Goal: Information Seeking & Learning: Check status

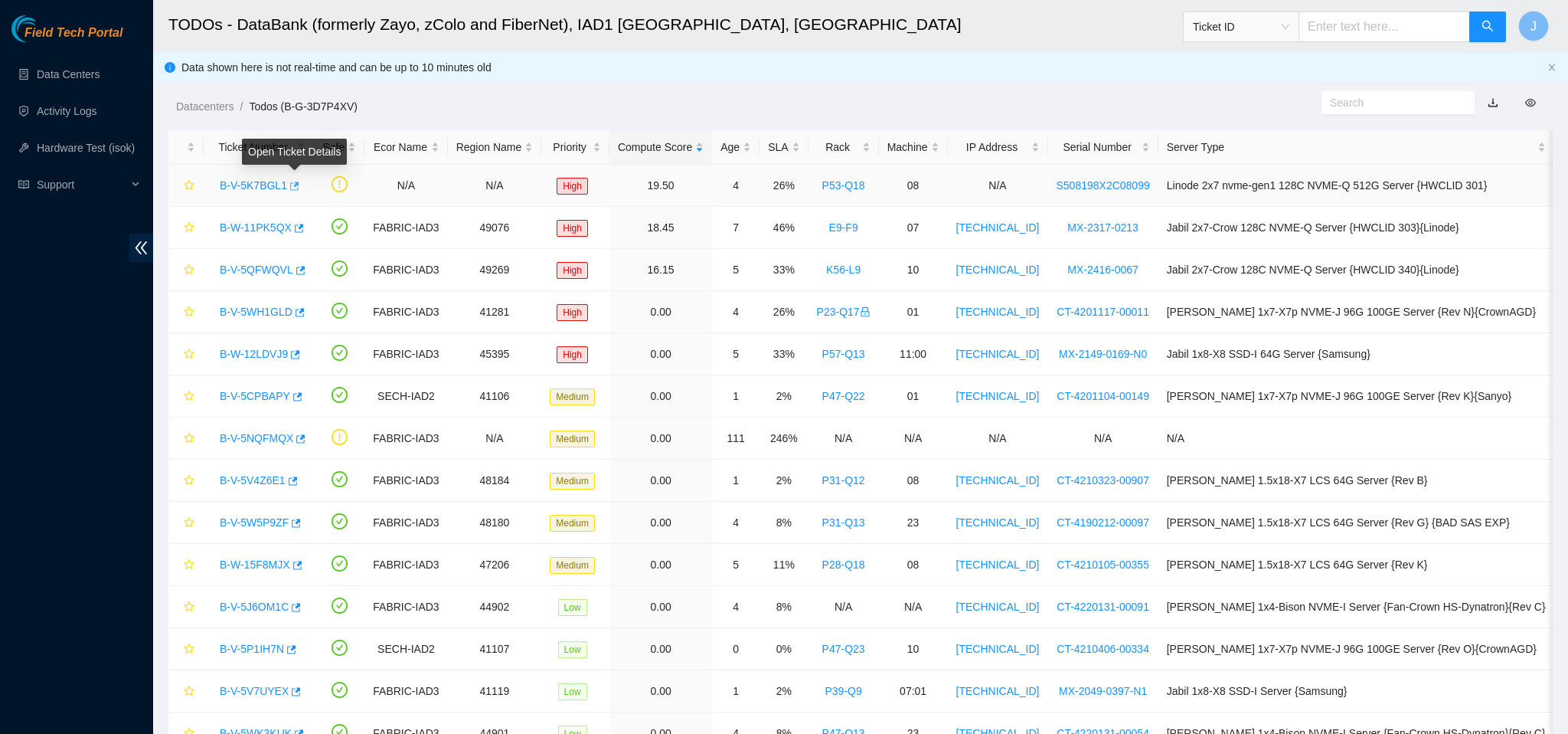
click at [297, 187] on icon "button" at bounding box center [294, 187] width 11 height 11
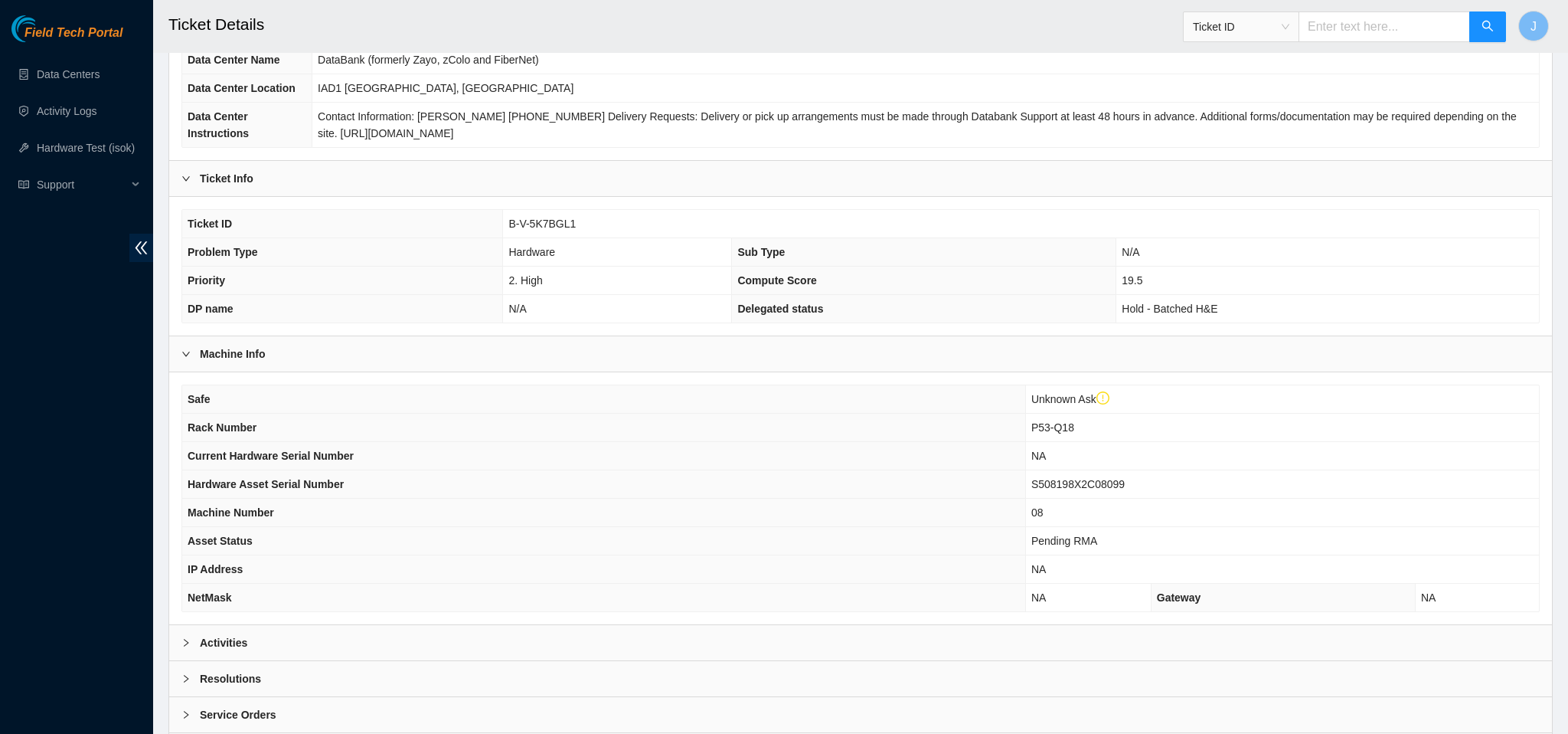
scroll to position [267, 0]
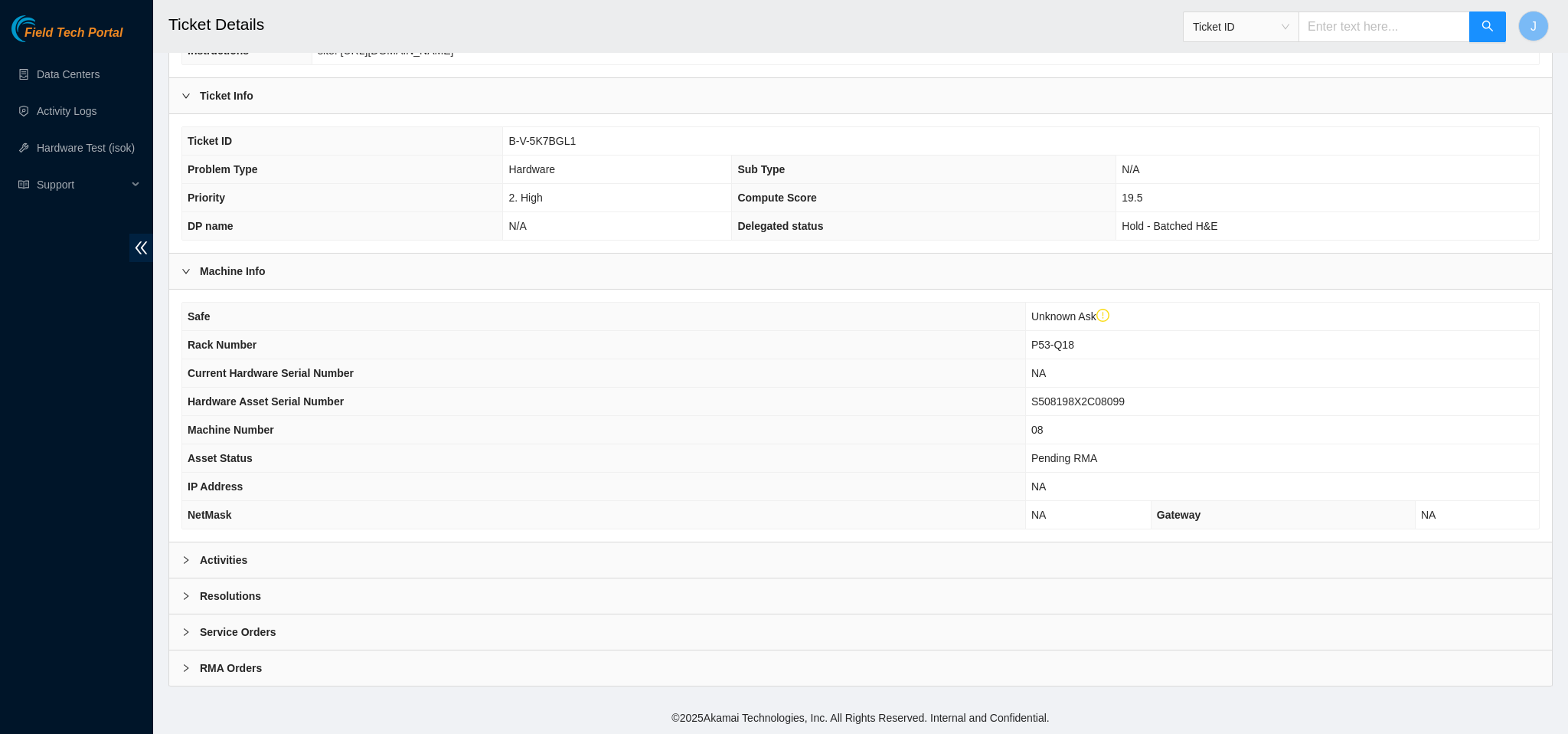
click at [229, 554] on b "Activities" at bounding box center [224, 559] width 47 height 17
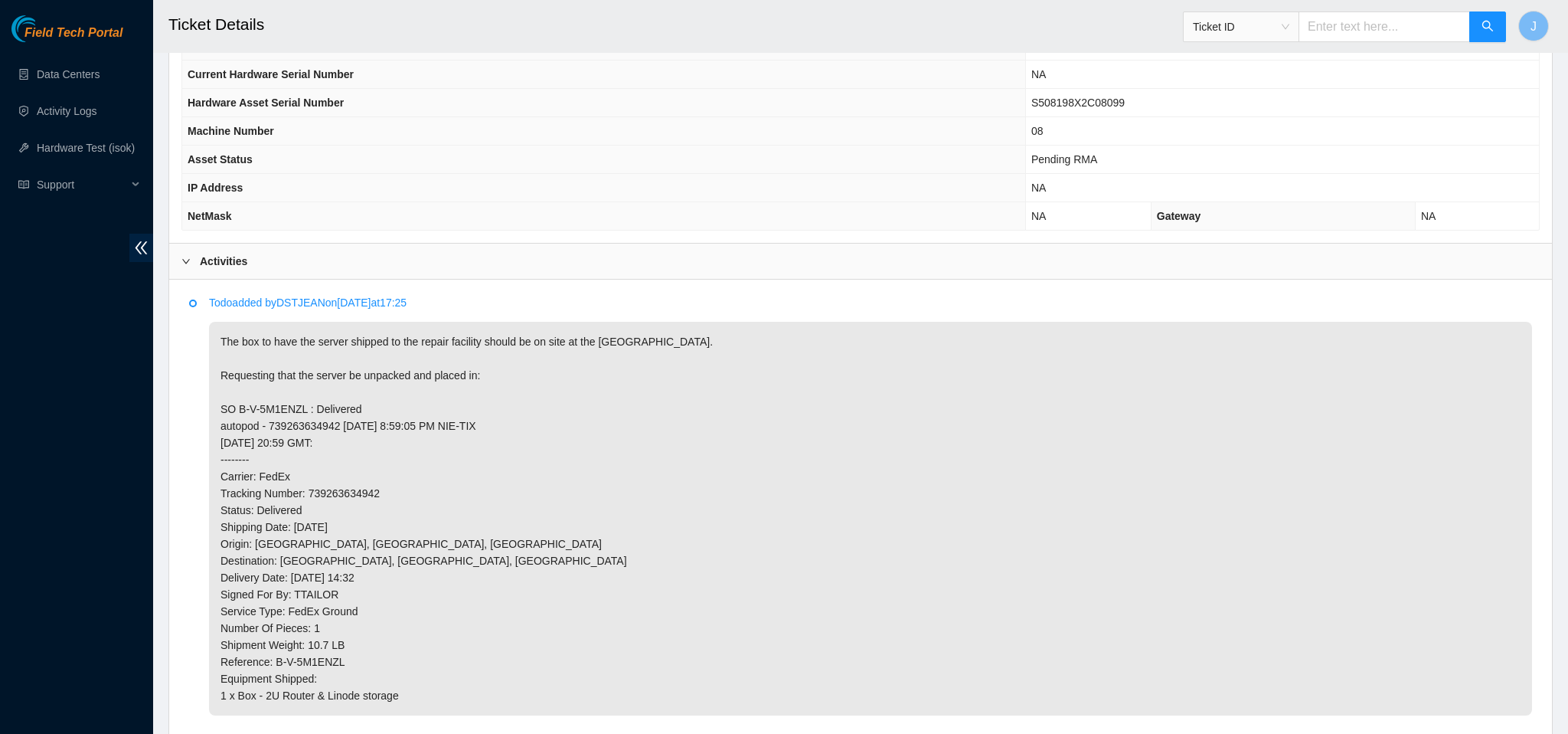
scroll to position [575, 0]
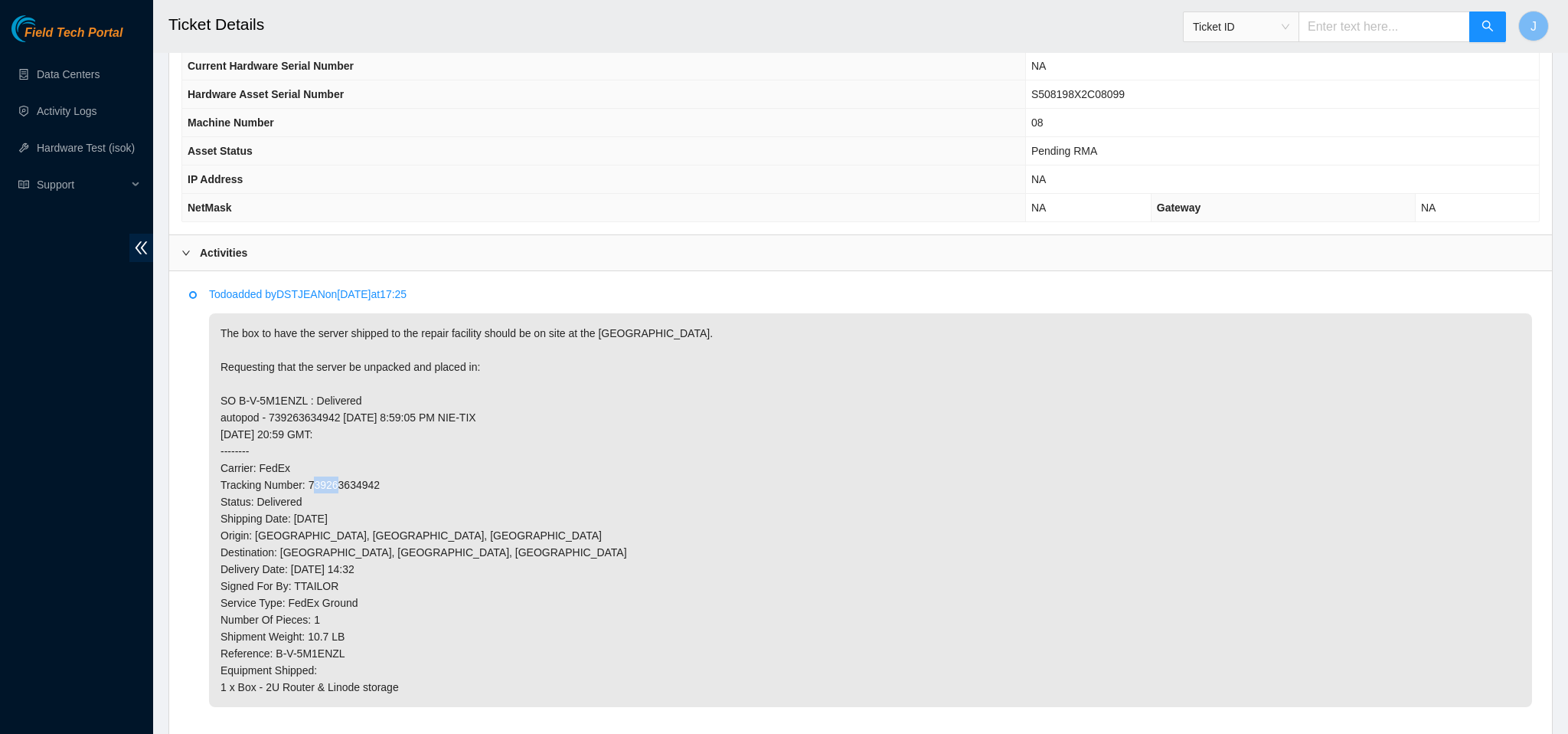
drag, startPoint x: 366, startPoint y: 486, endPoint x: 394, endPoint y: 487, distance: 28.0
click at [394, 487] on p "The box to have the server shipped to the repair facility should be on site at …" at bounding box center [871, 510] width 1323 height 394
click at [323, 486] on p "The box to have the server shipped to the repair facility should be on site at …" at bounding box center [871, 510] width 1323 height 394
copy p "739263634942"
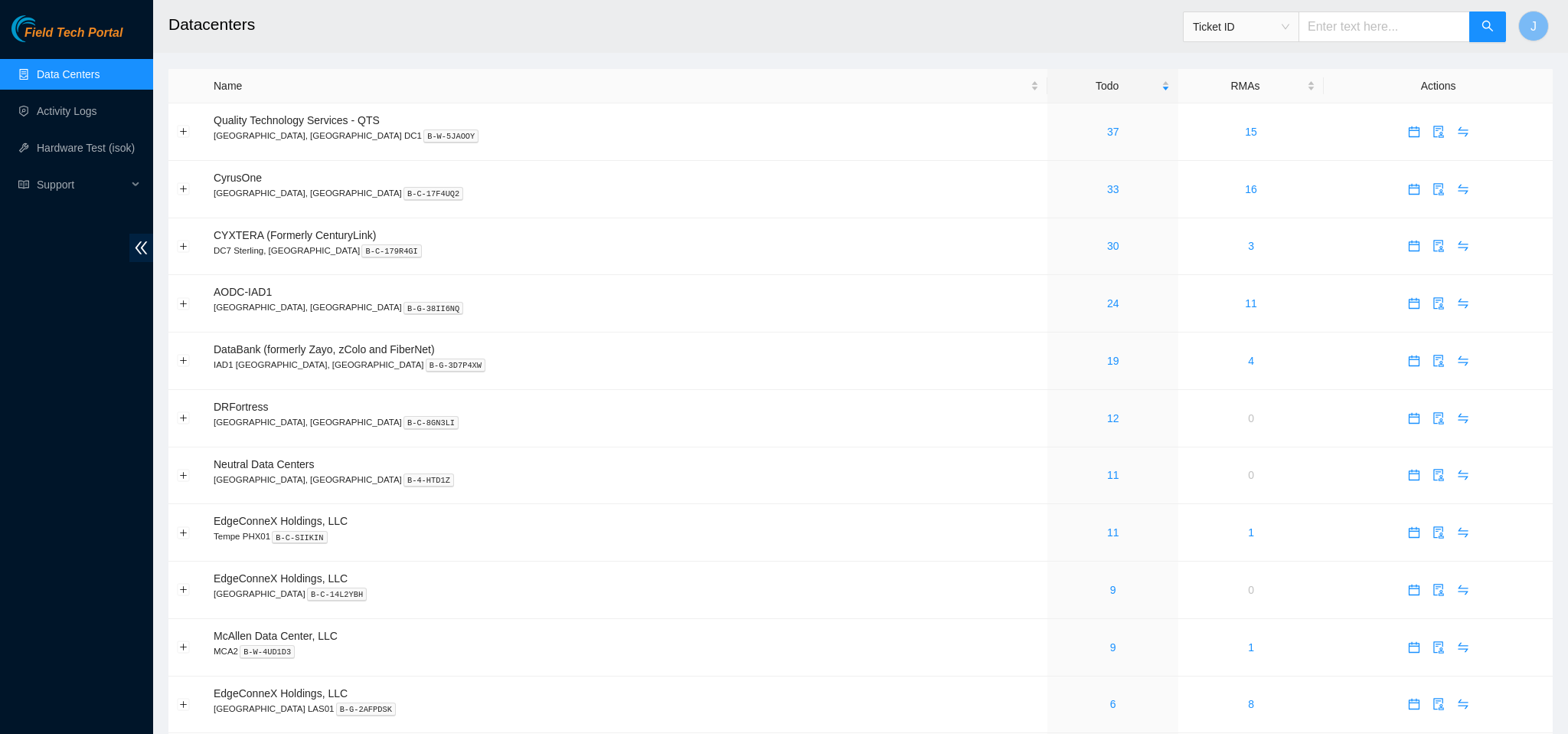
click at [1334, 30] on input "text" at bounding box center [1385, 27] width 172 height 31
paste input "739263634942"
click at [1289, 29] on span "Ticket ID" at bounding box center [1241, 26] width 97 height 23
type input "739263634942"
click at [1246, 179] on div "Tracking Number" at bounding box center [1260, 179] width 97 height 17
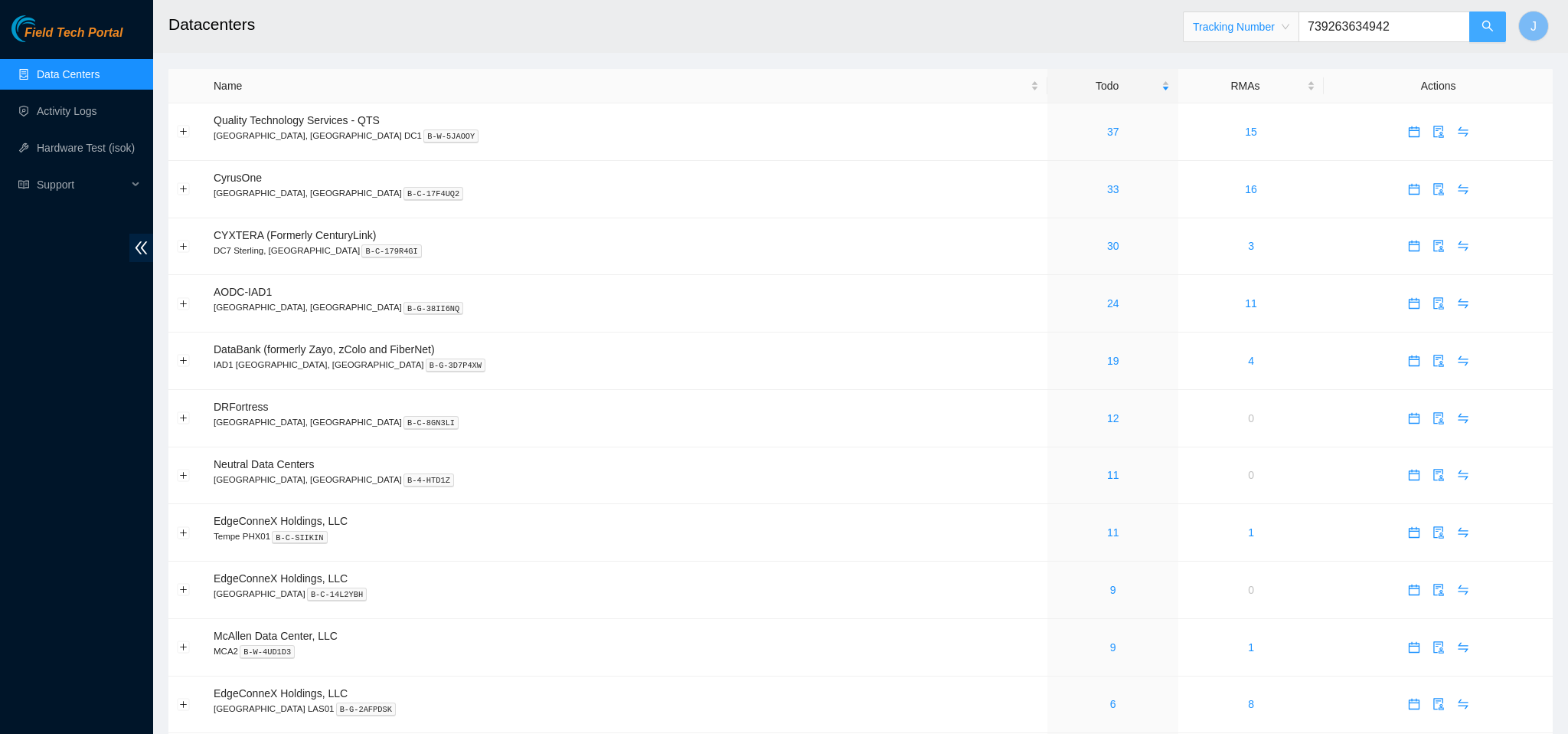
click at [1487, 25] on icon "search" at bounding box center [1488, 26] width 13 height 13
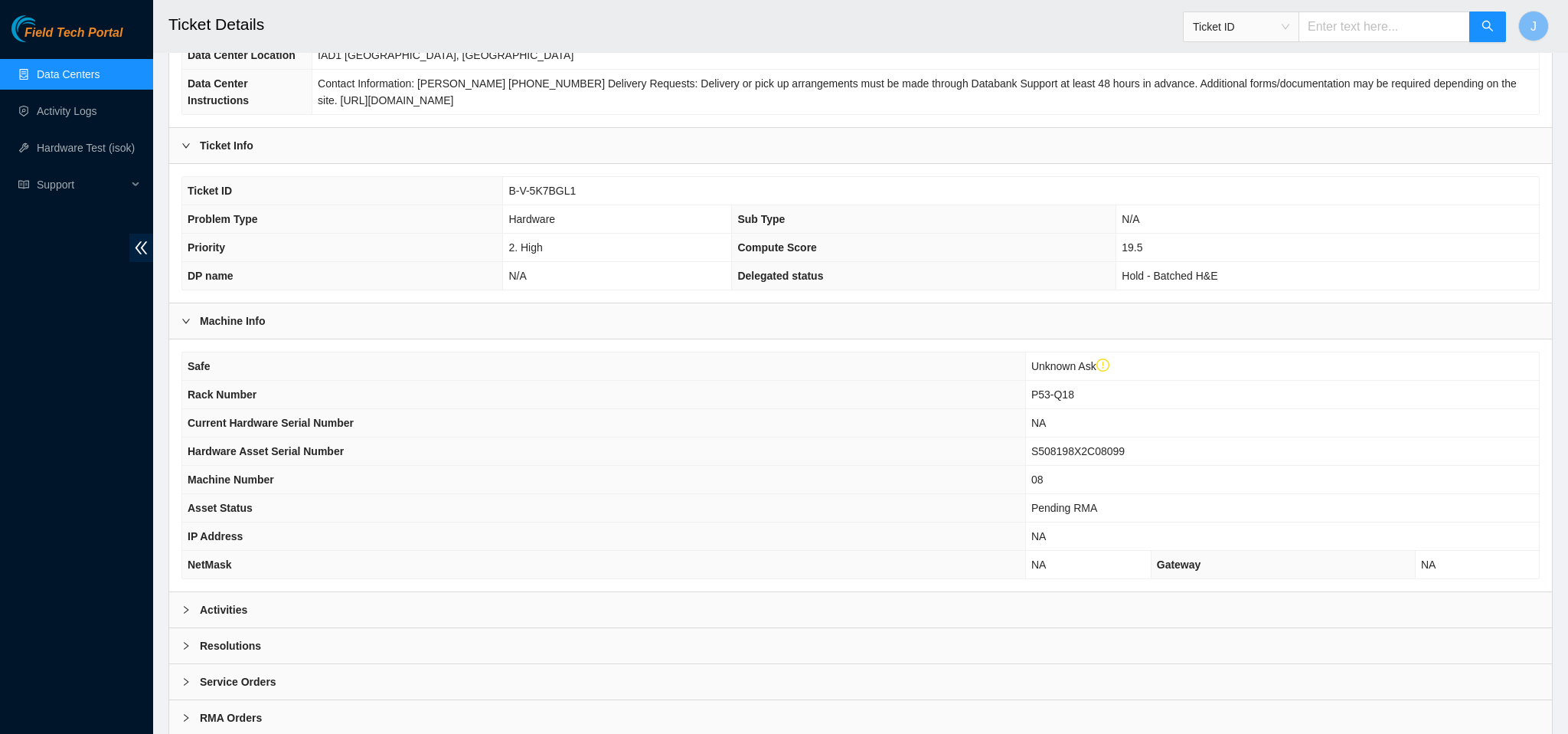
scroll to position [267, 0]
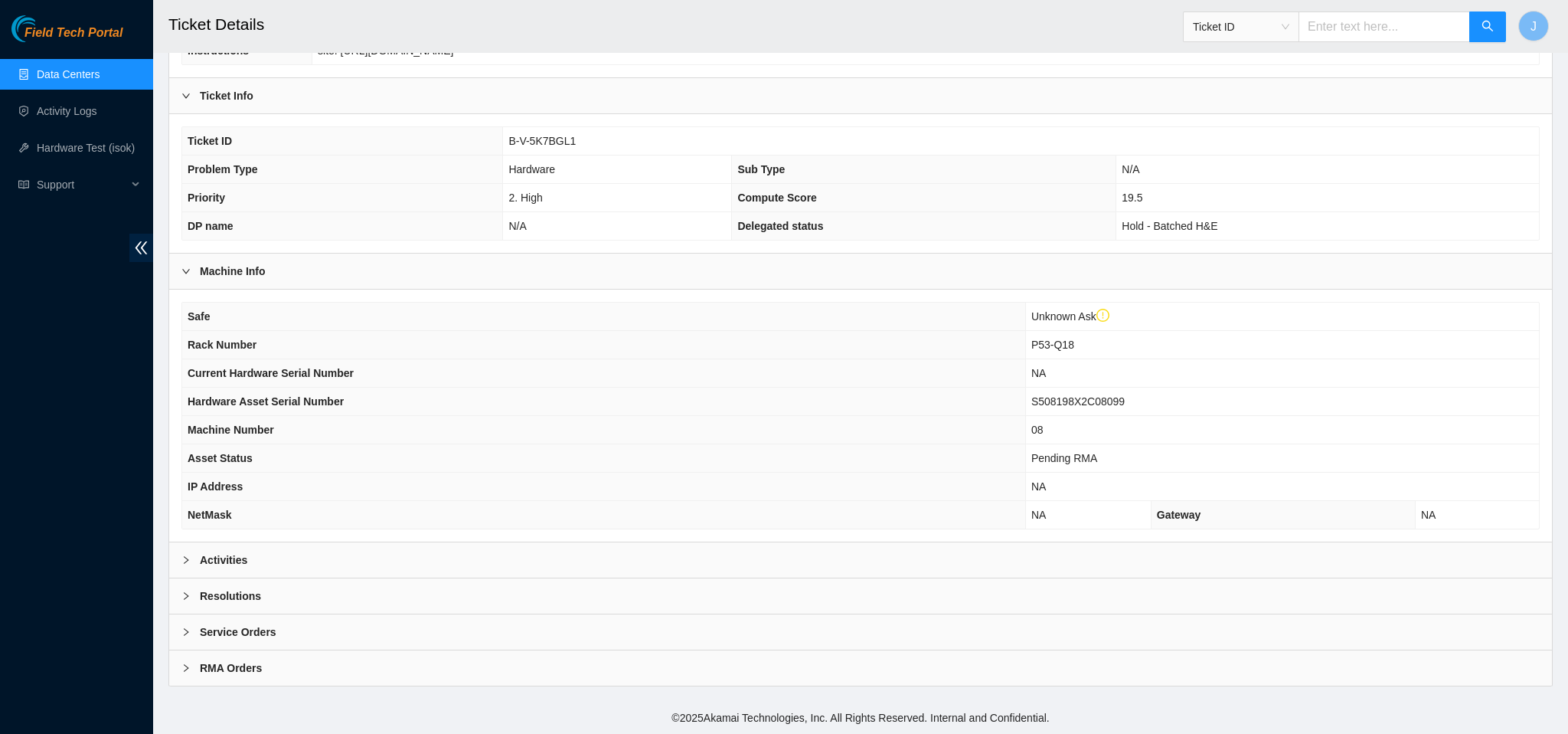
click at [717, 562] on div "Activities" at bounding box center [860, 560] width 1383 height 35
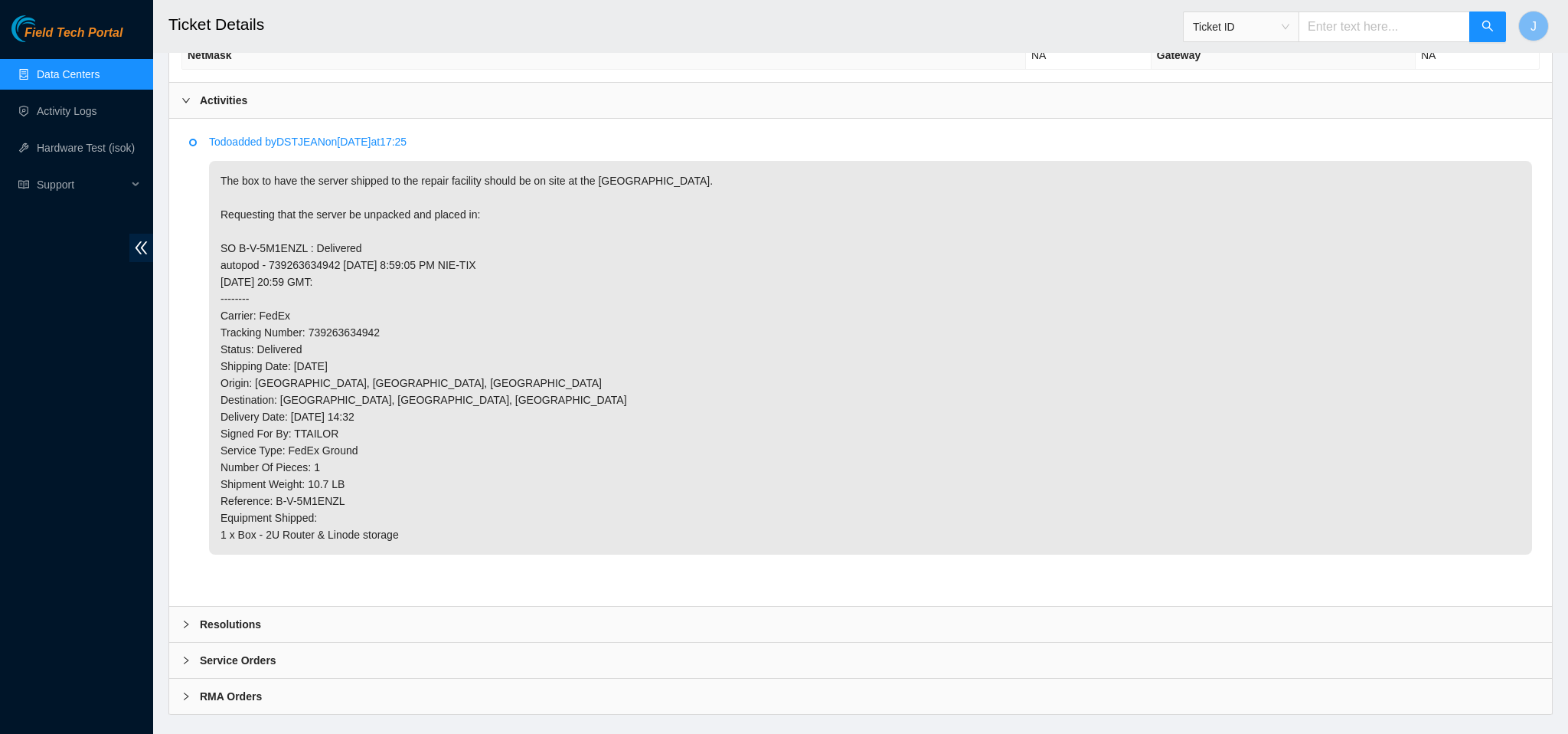
scroll to position [726, 0]
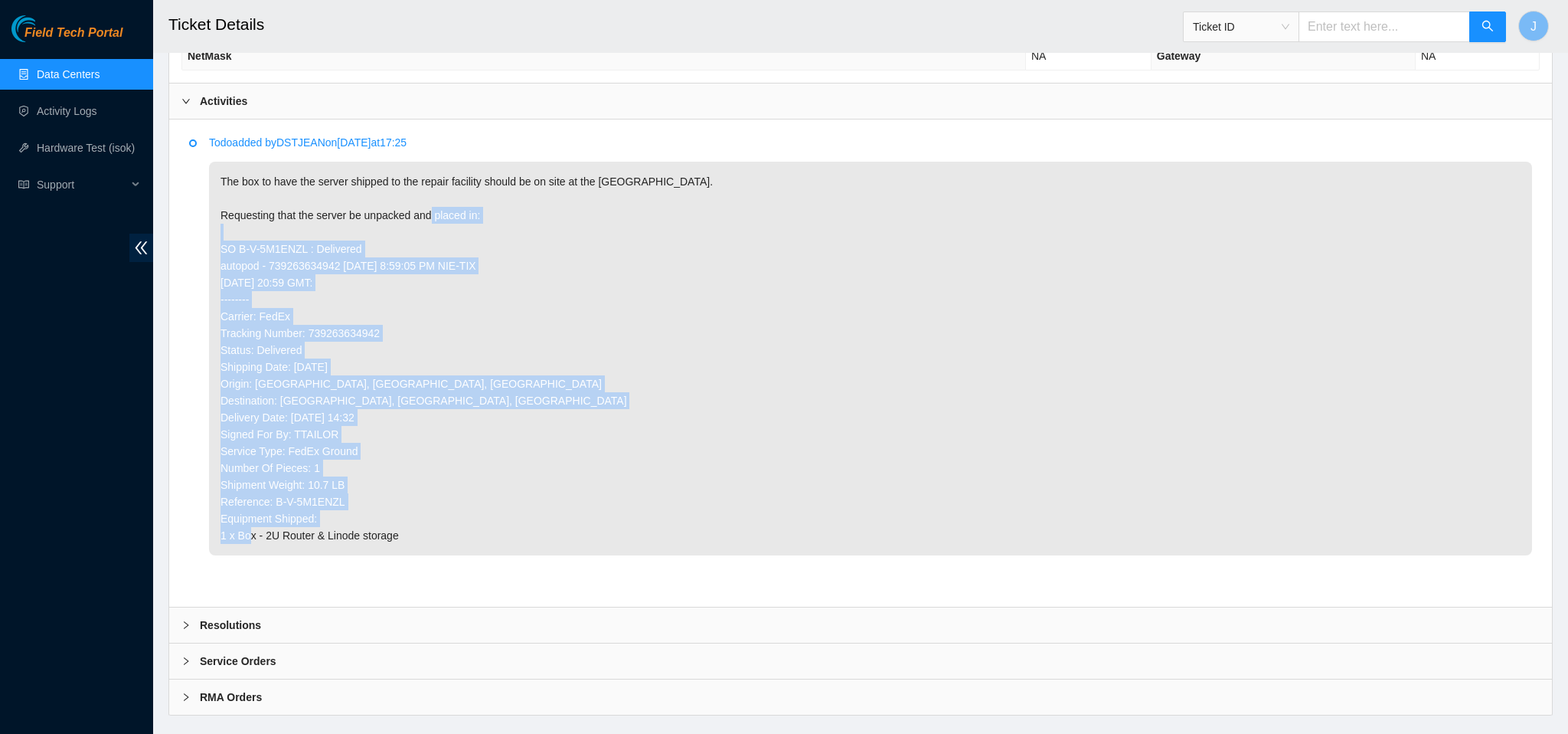
drag, startPoint x: 219, startPoint y: 246, endPoint x: 422, endPoint y: 569, distance: 381.5
click at [422, 569] on li "Todo added by DSTJEAN on 2025-09-26 at 17:25 The box to have the server shipped…" at bounding box center [860, 363] width 1343 height 447
copy p "SO B-V-5M1ENZL : Delivered autopod - 739263634942 2025-05-30 8:59:05 PM NIE-TIX…"
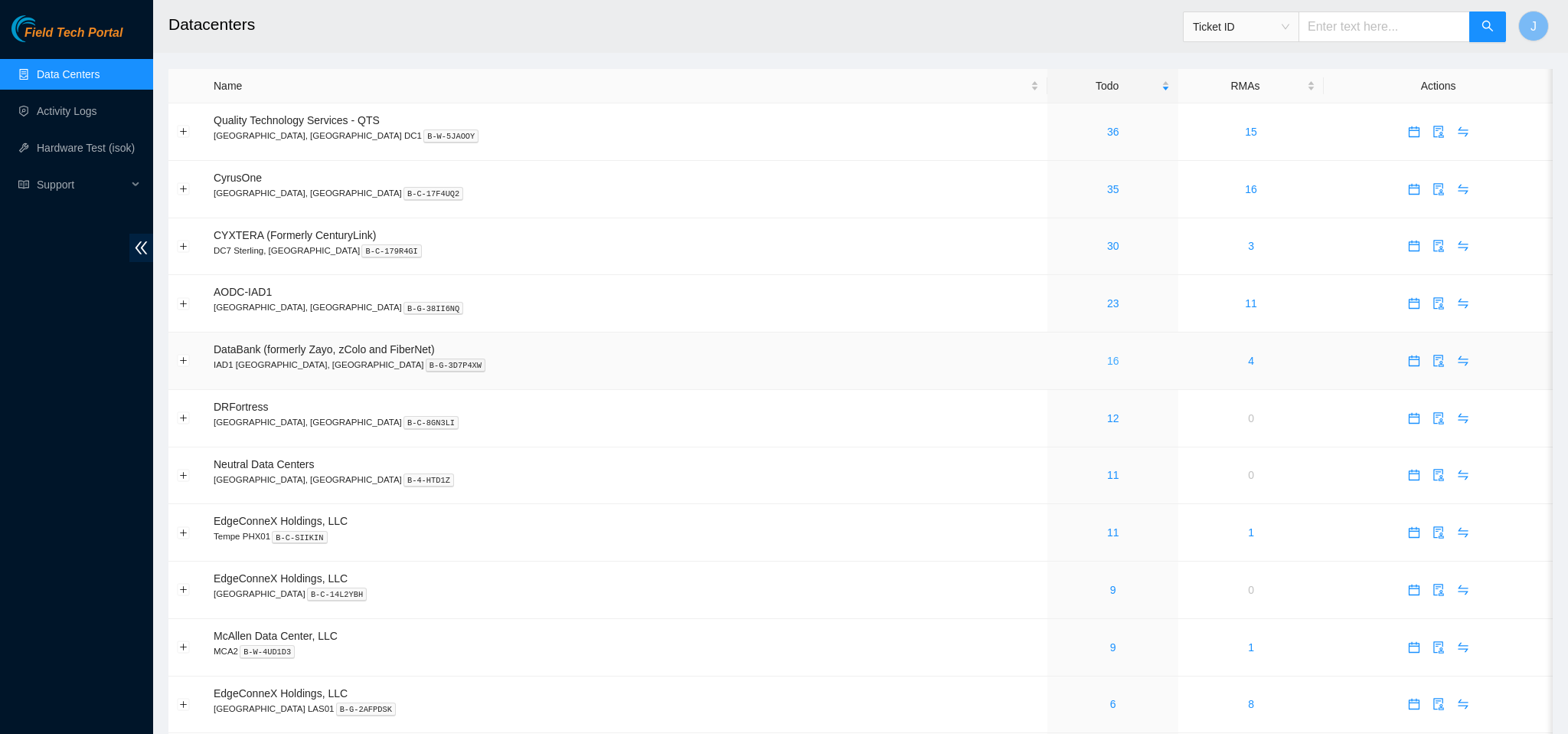
click at [1107, 364] on link "16" at bounding box center [1113, 361] width 13 height 13
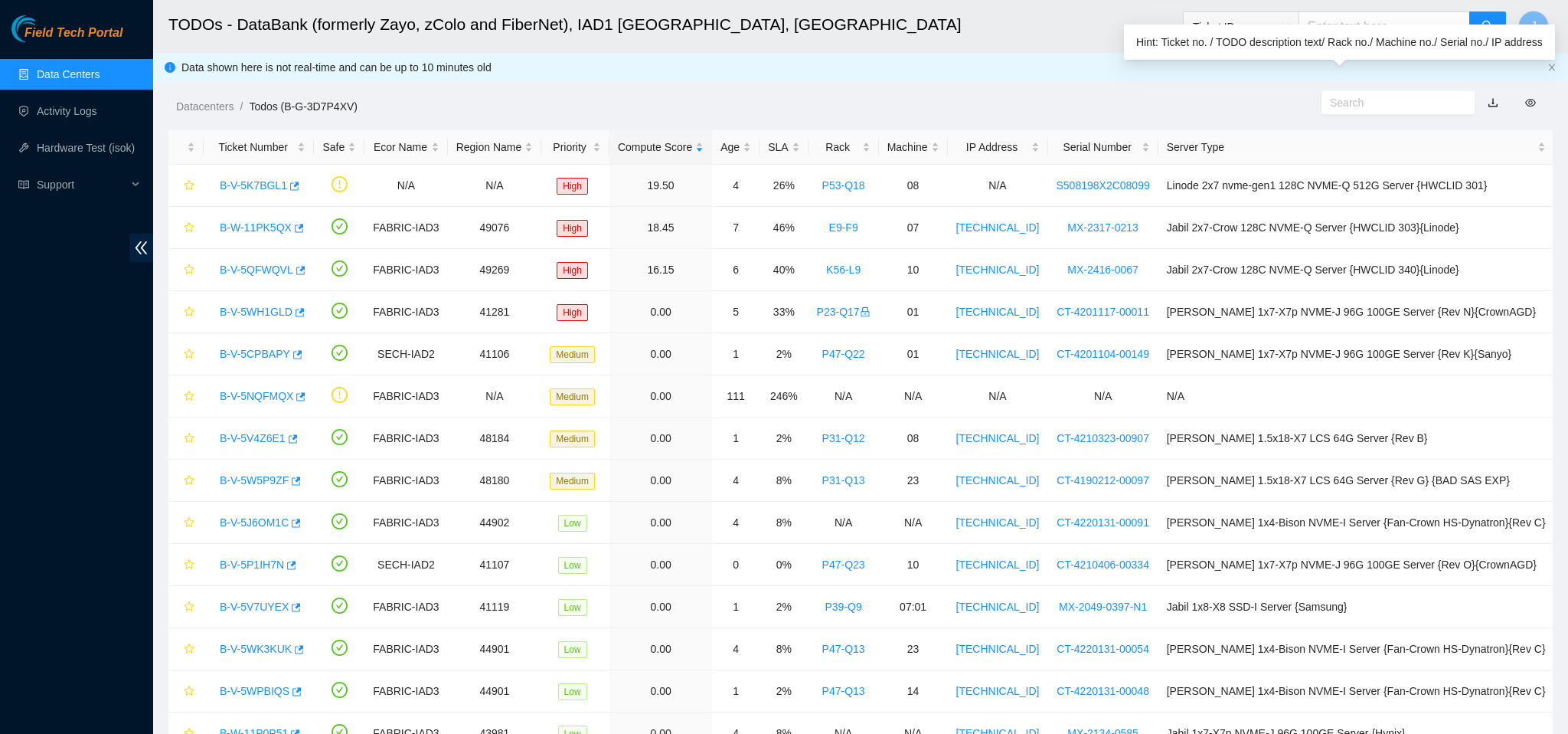
click at [1351, 98] on input "text" at bounding box center [1392, 102] width 124 height 17
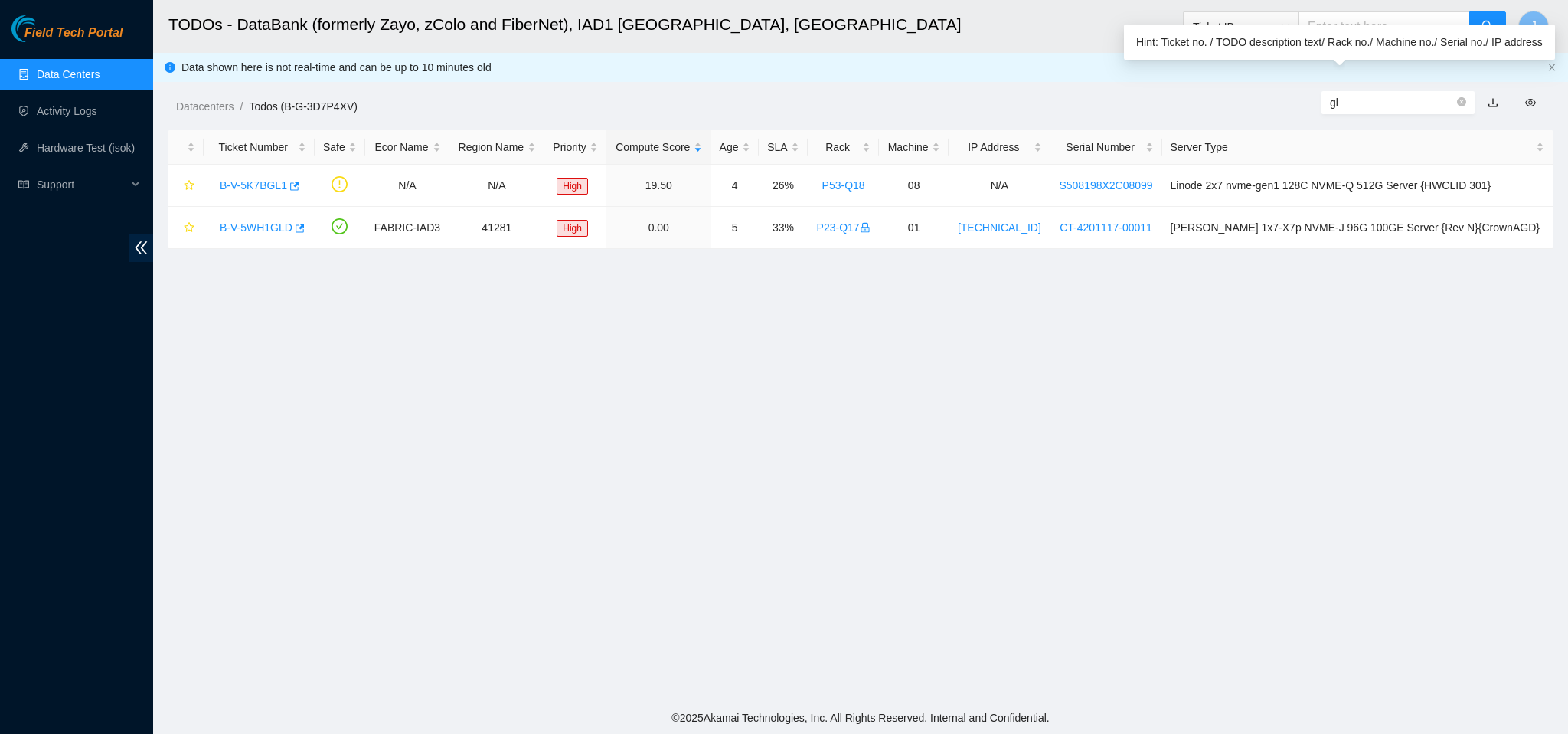
type input "g"
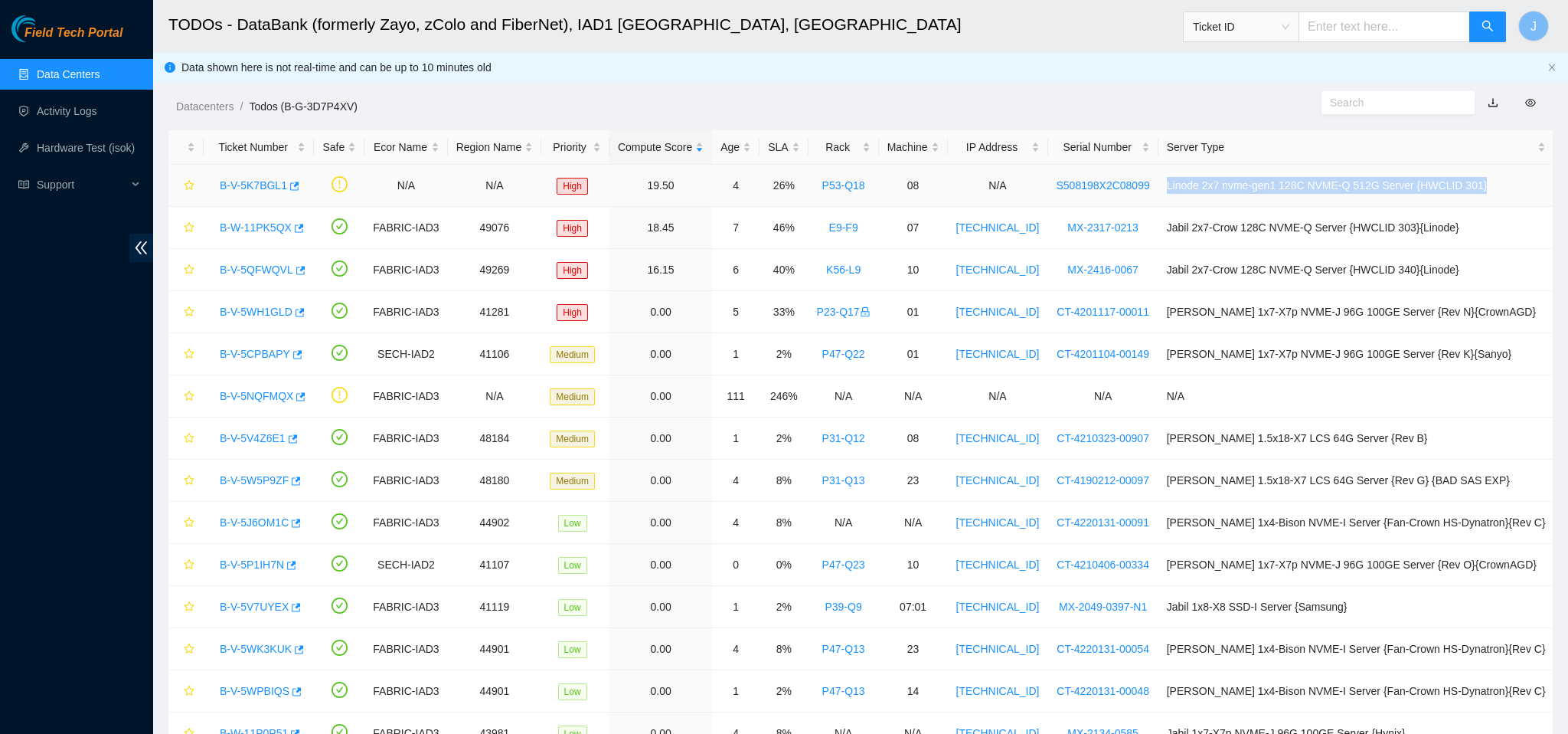
drag, startPoint x: 1205, startPoint y: 182, endPoint x: 1550, endPoint y: 185, distance: 345.0
click at [1550, 185] on td "Linode 2x7 nvme-gen1 128C NVME-Q 512G Server {HWCLID 301}" at bounding box center [1356, 185] width 396 height 42
copy td "Linode 2x7 nvme-gen1 128C NVME-Q 512G Server {HWCLID 301}"
click at [46, 70] on link "Data Centers" at bounding box center [68, 75] width 63 height 13
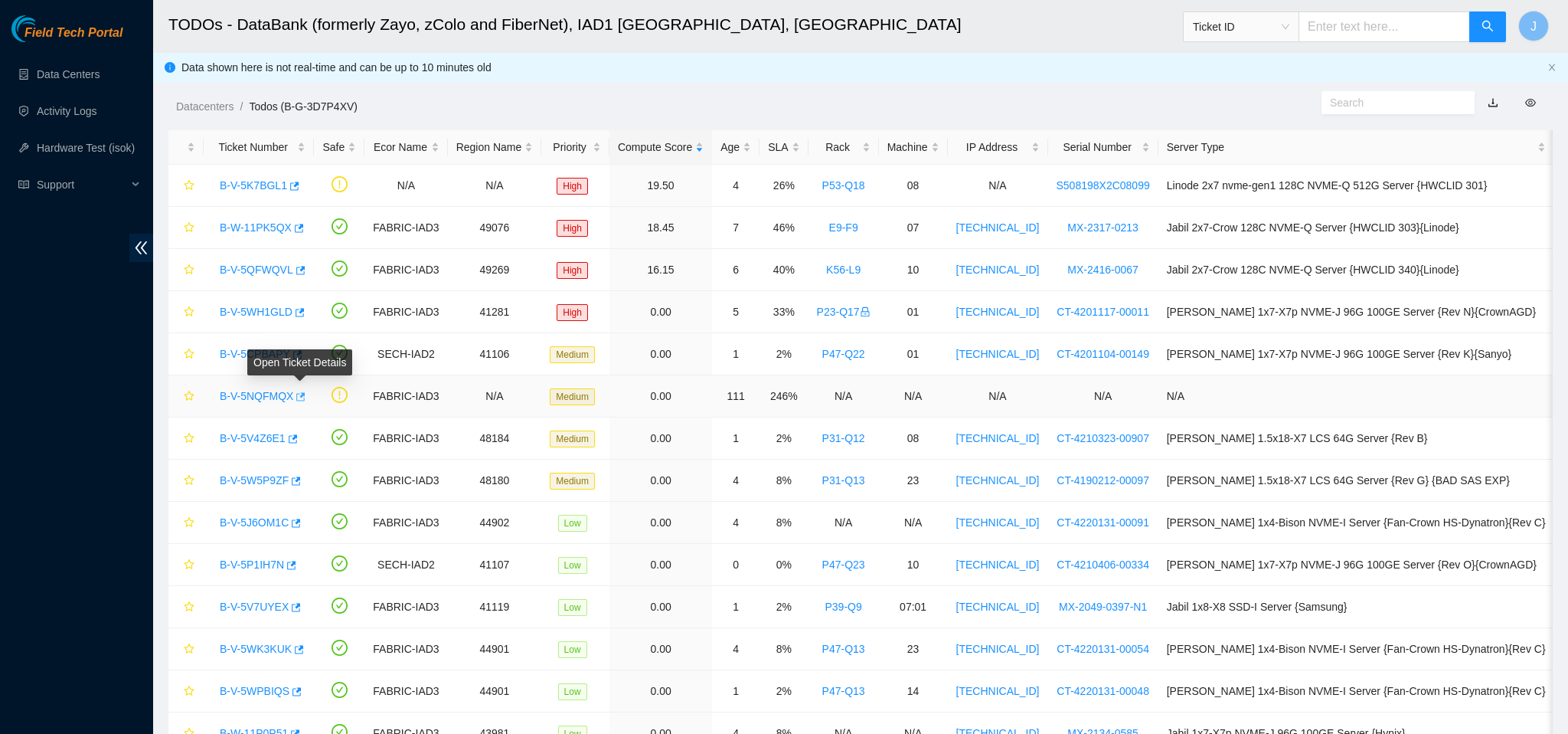
click at [304, 399] on icon "button" at bounding box center [300, 397] width 11 height 11
drag, startPoint x: 1204, startPoint y: 185, endPoint x: 1528, endPoint y: 202, distance: 324.4
click at [1528, 202] on td "Linode 2x7 nvme-gen1 128C NVME-Q 512G Server {HWCLID 301}" at bounding box center [1356, 185] width 396 height 42
copy td "Linode 2x7 nvme-gen1 128C NVME-Q 512G Server {HWCLID 301}"
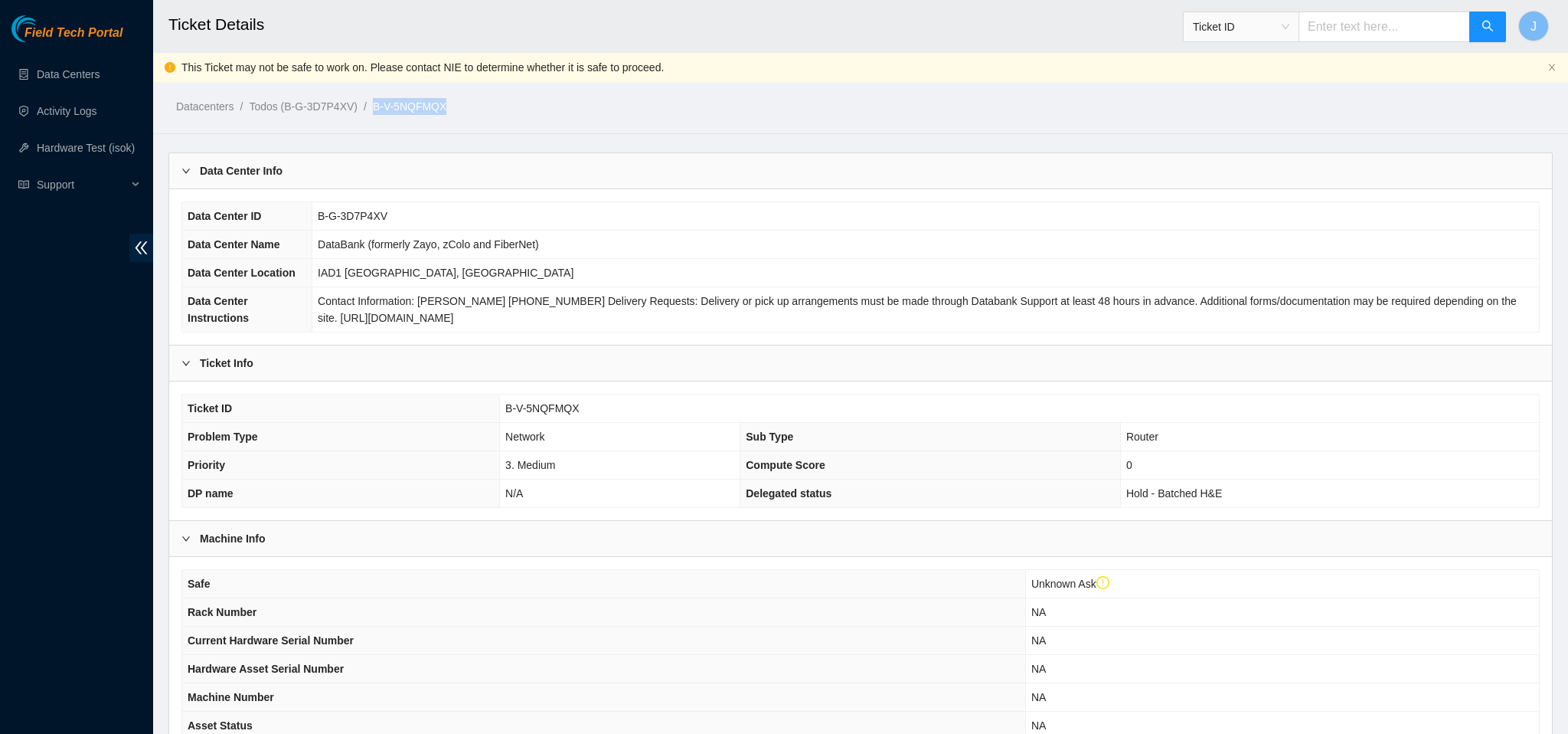
drag, startPoint x: 464, startPoint y: 107, endPoint x: 383, endPoint y: 107, distance: 81.0
click at [383, 107] on ol "Datacenters / Todos (B-G-3D7P4XV) / B-V-5NQFMQX /" at bounding box center [695, 106] width 1038 height 17
copy ol "B-V-5NQFMQX"
